Goal: Task Accomplishment & Management: Manage account settings

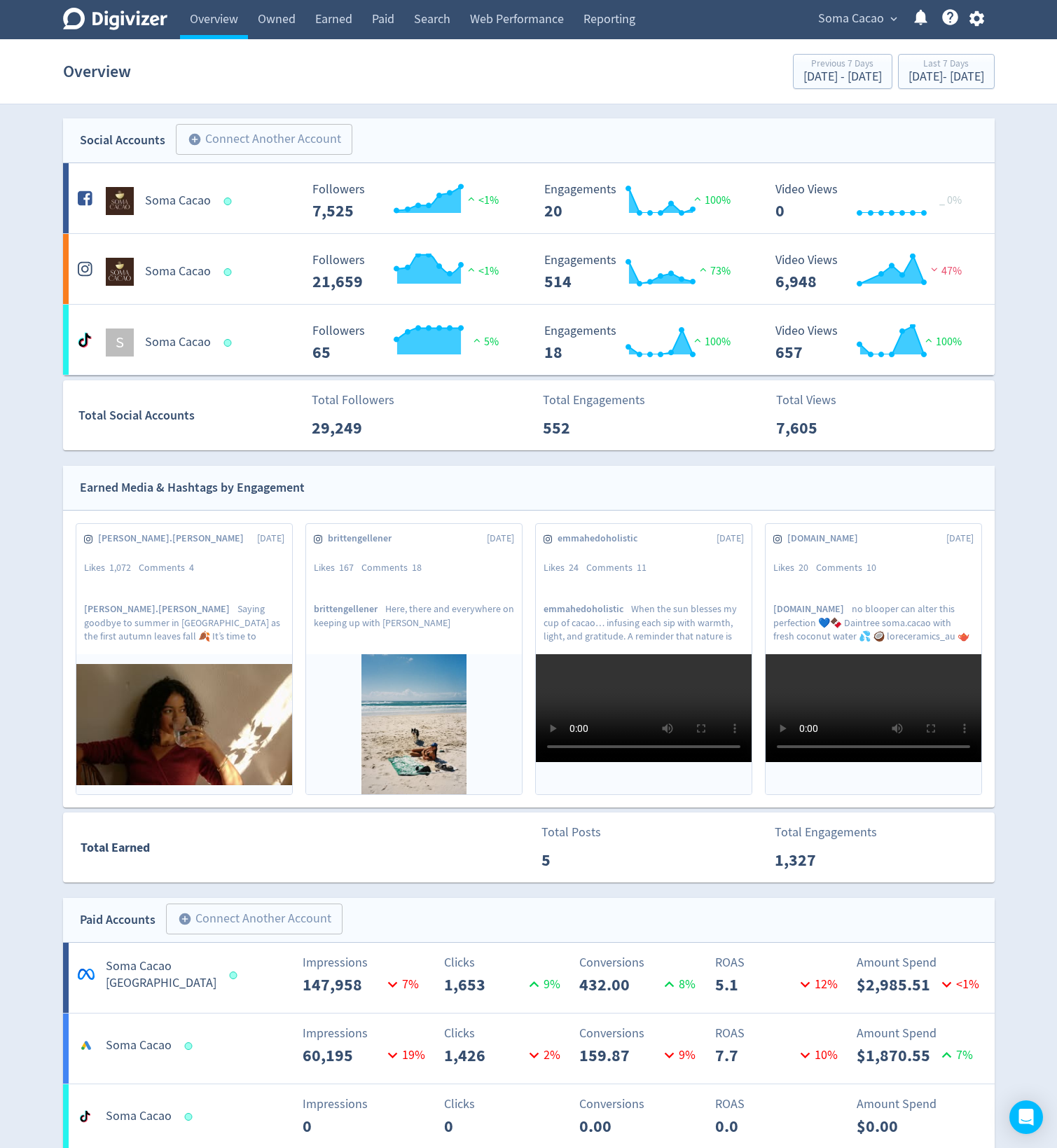
click at [853, 17] on span "Soma Cacao" at bounding box center [850, 19] width 66 height 22
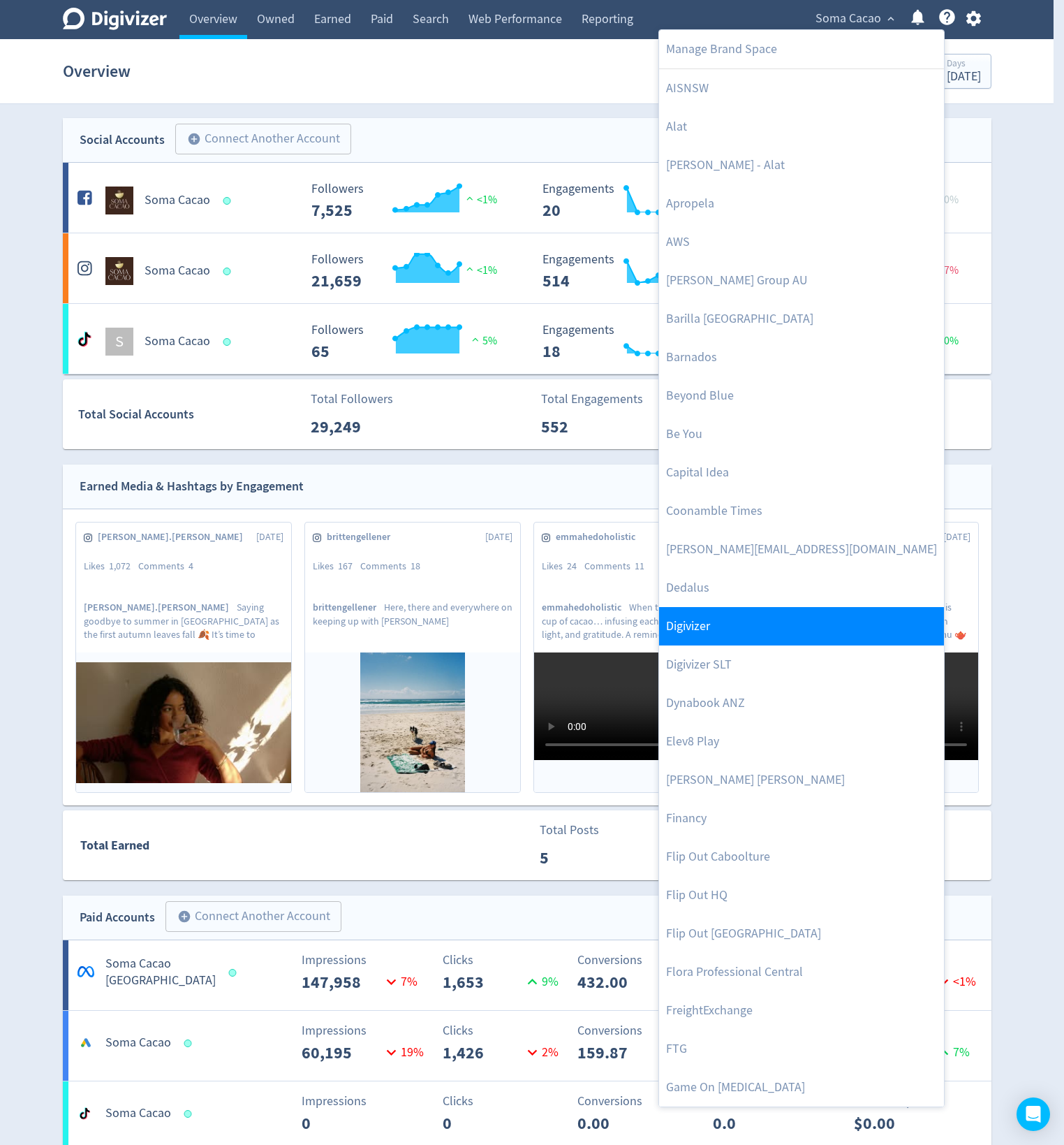
click at [780, 618] on link "Digivizer" at bounding box center [801, 626] width 285 height 38
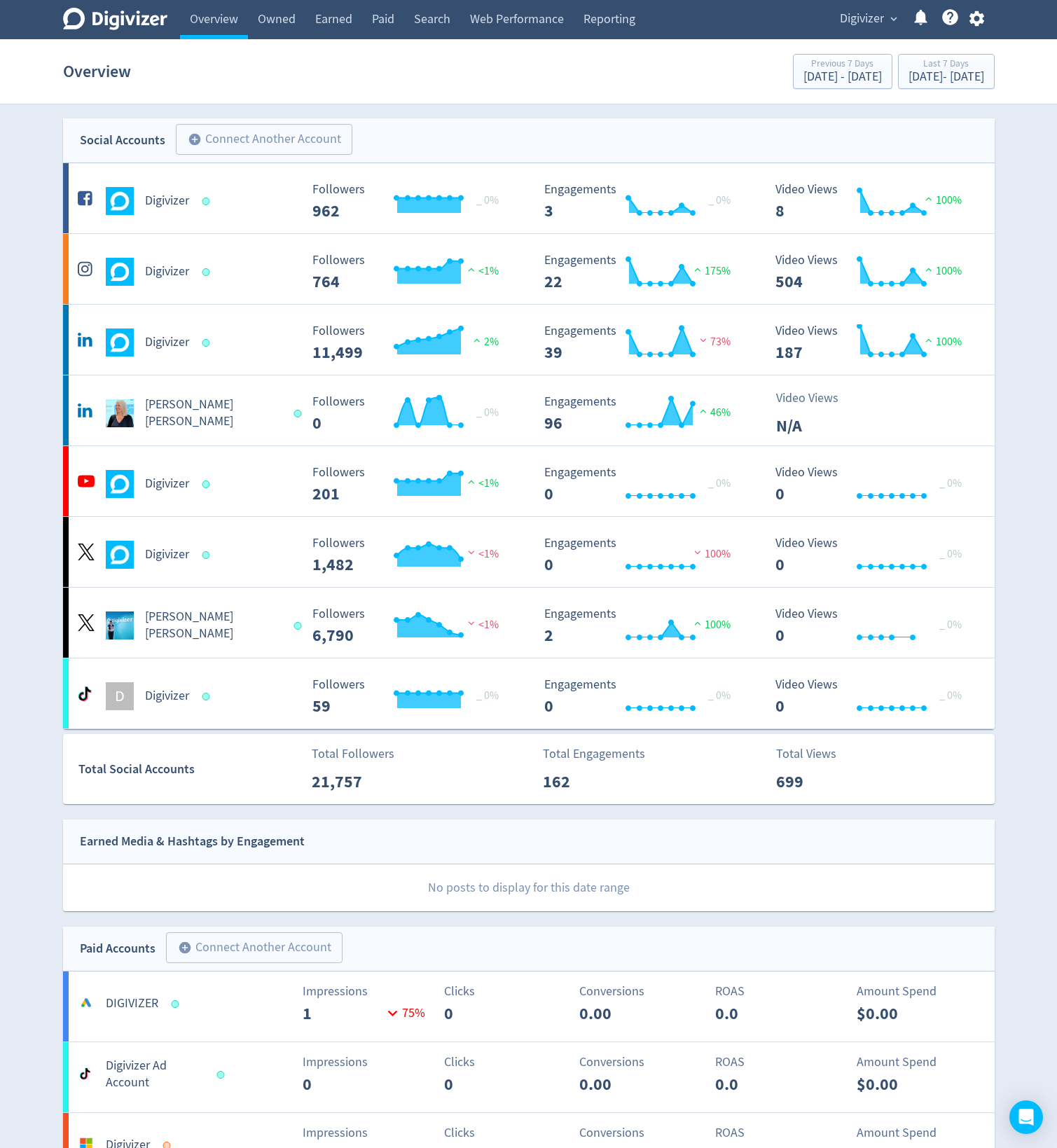
drag, startPoint x: 1022, startPoint y: 123, endPoint x: 563, endPoint y: 81, distance: 460.9
click at [563, 81] on div "Digivizer Logo [PERSON_NAME] Logo Overview Owned Earned Paid Search Web Perform…" at bounding box center [528, 1163] width 1057 height 2326
click at [980, 17] on icon "button" at bounding box center [976, 19] width 14 height 15
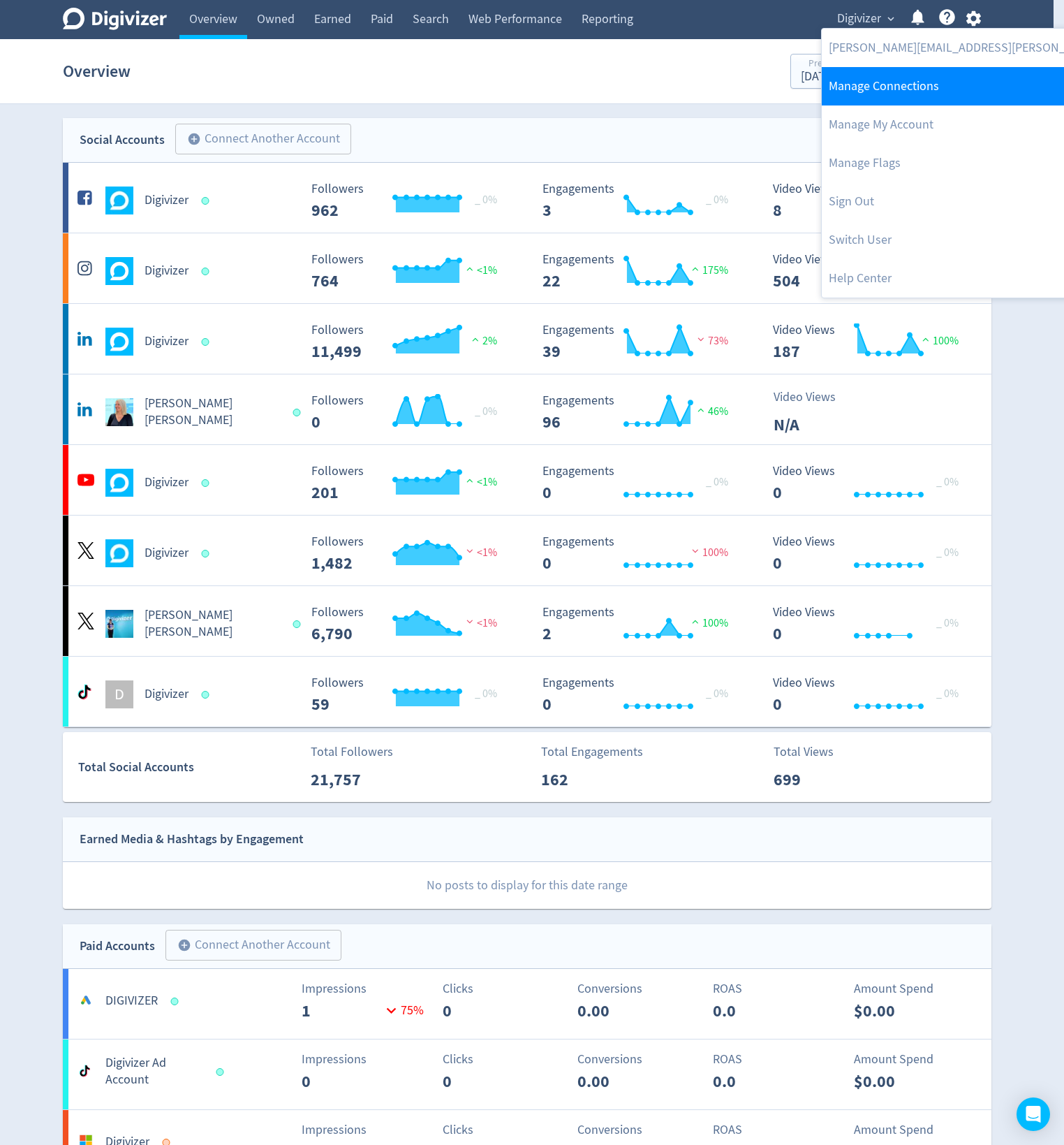
click at [898, 93] on link "Manage Connections" at bounding box center [1008, 86] width 373 height 38
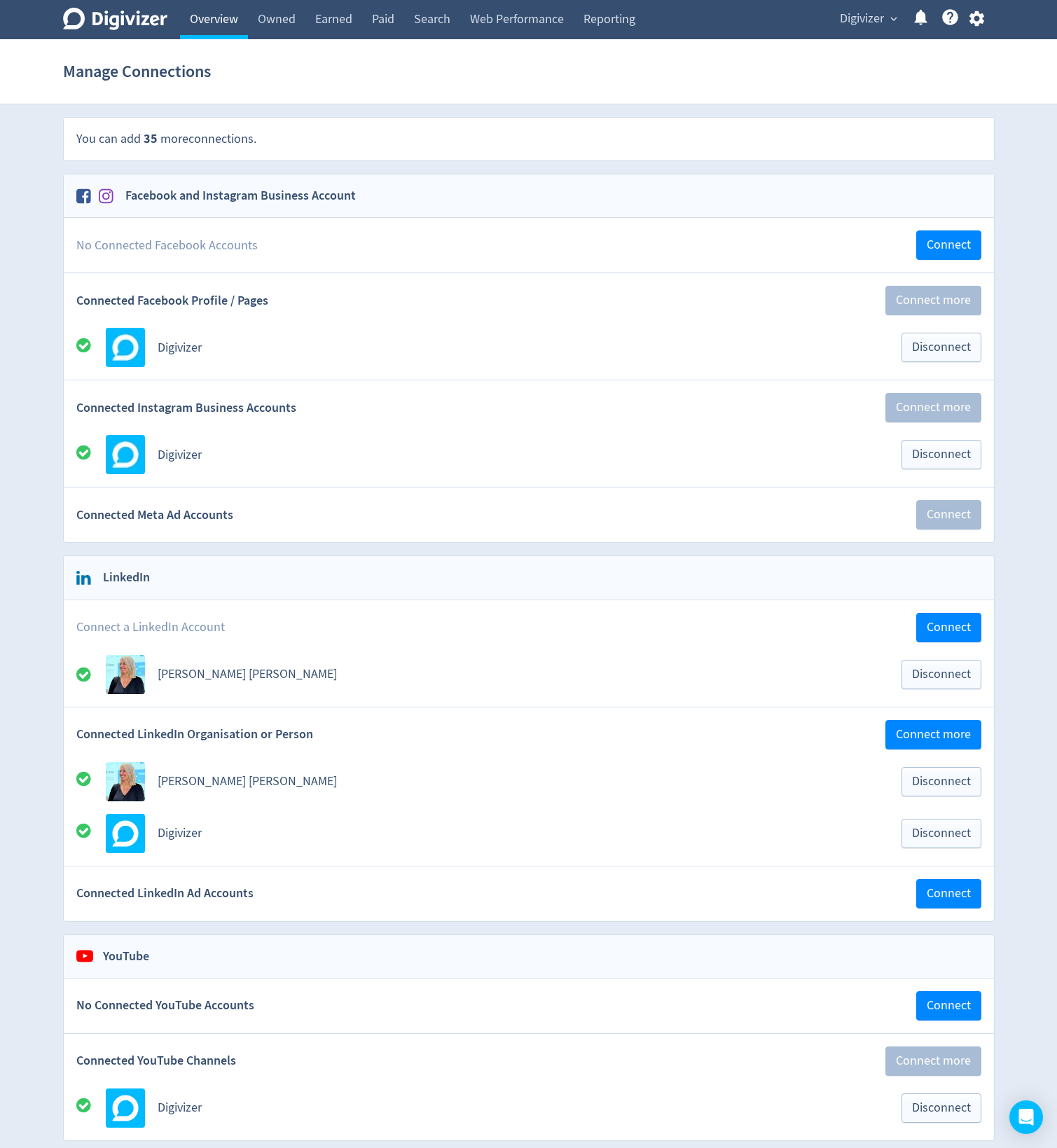
click at [228, 12] on link "Overview" at bounding box center [214, 19] width 68 height 39
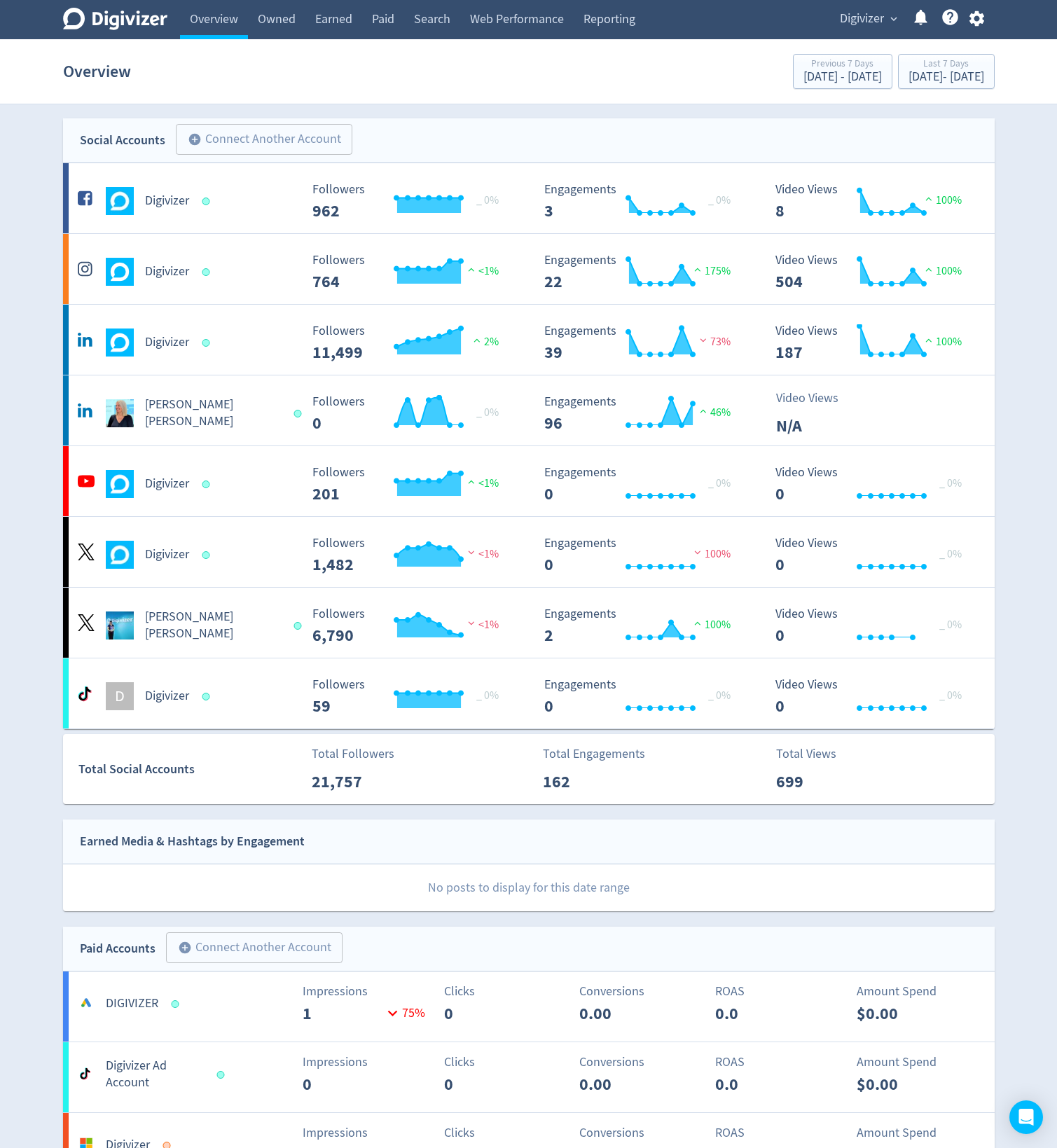
click at [659, 118] on div "Social Accounts add_circle Connect Another Account add_circle" at bounding box center [528, 141] width 932 height 45
click at [971, 25] on icon "button" at bounding box center [976, 19] width 19 height 19
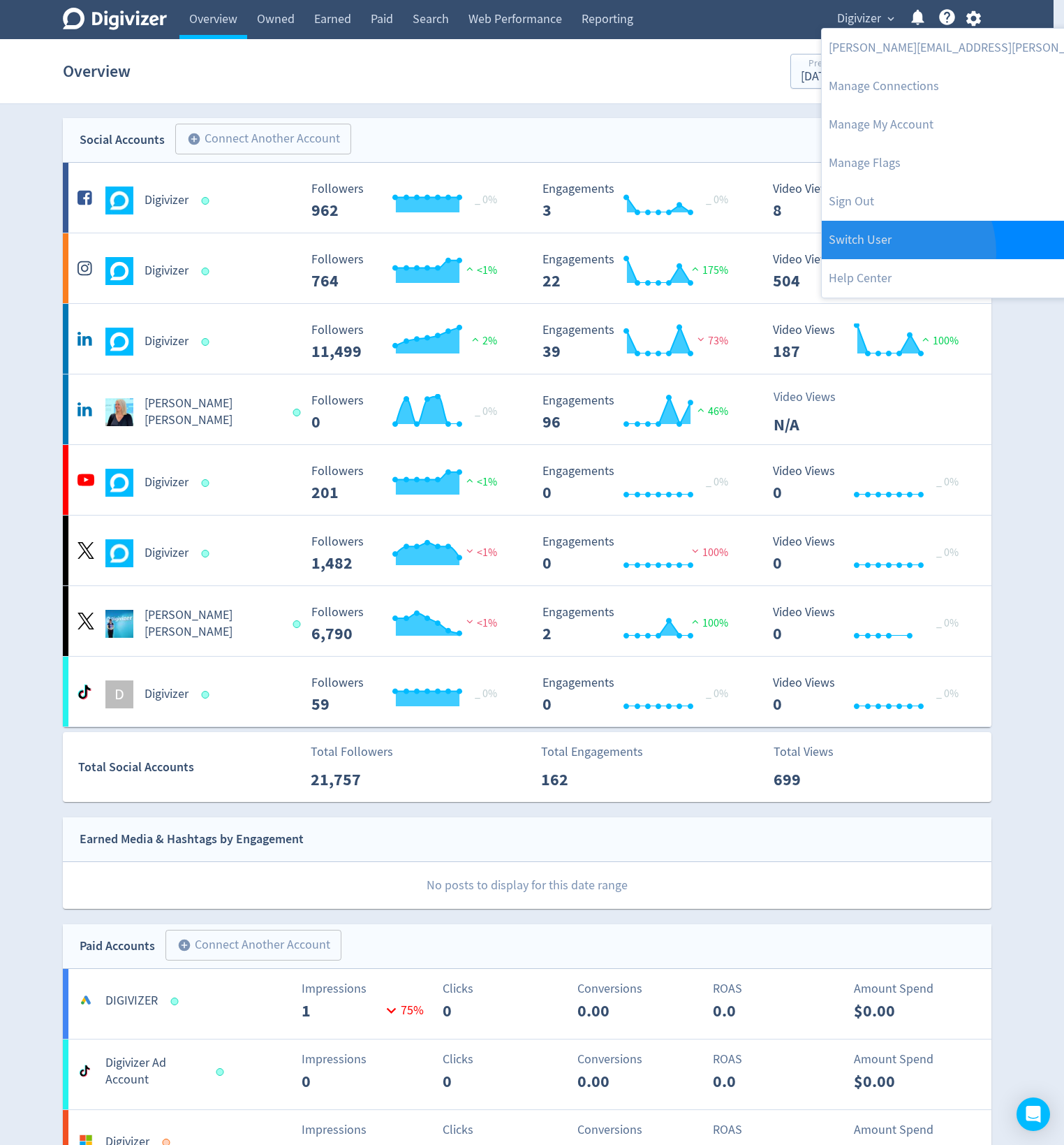
click at [891, 252] on link "Switch User" at bounding box center [1008, 239] width 373 height 38
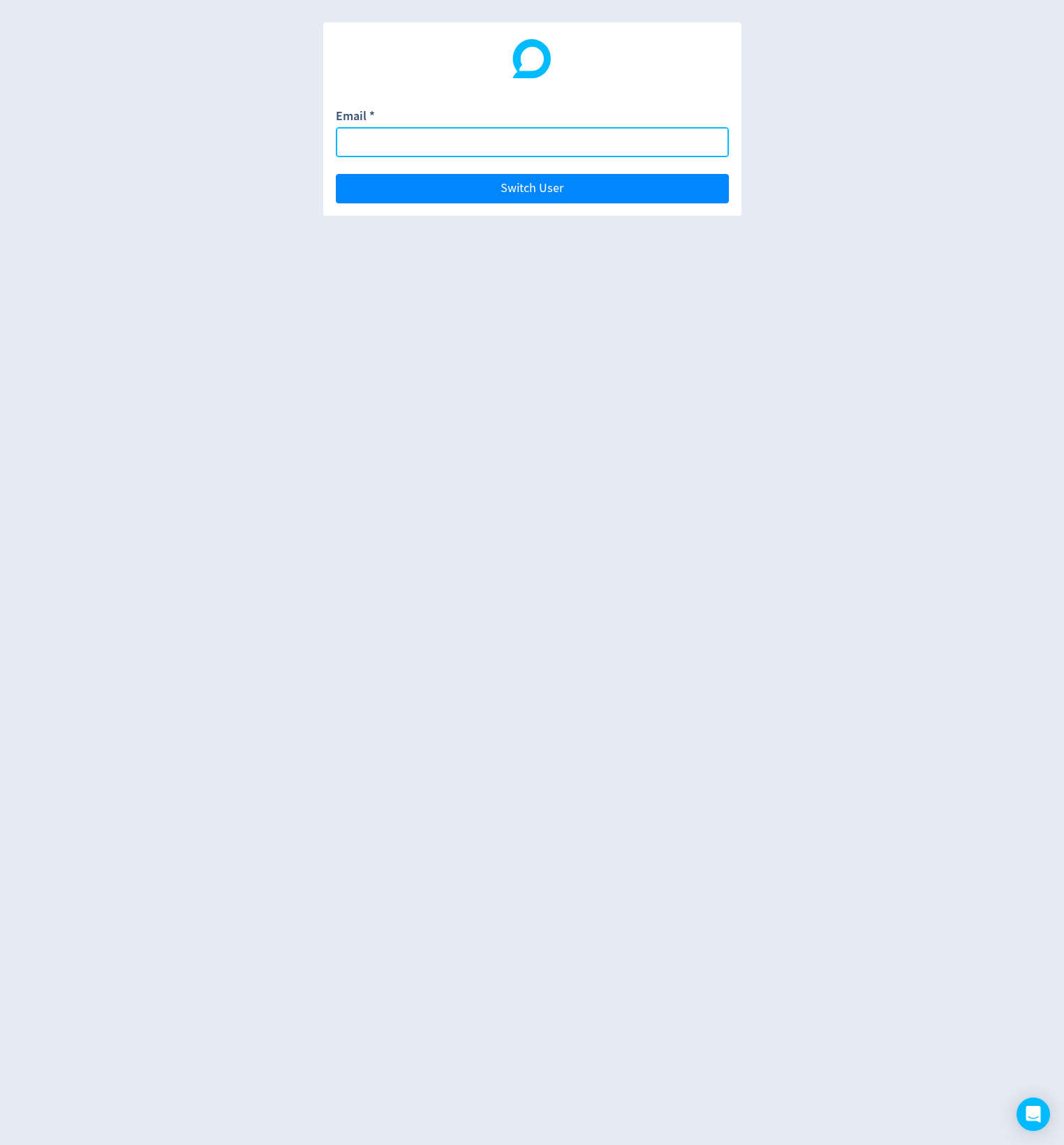
click at [539, 142] on input "Email *" at bounding box center [532, 142] width 393 height 30
type input "[EMAIL_ADDRESS][PERSON_NAME][DOMAIN_NAME]"
click at [336, 174] on button "Switch User" at bounding box center [532, 188] width 393 height 29
